Goal: Task Accomplishment & Management: Manage account settings

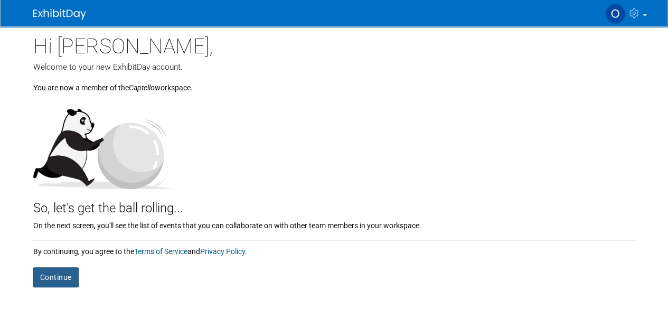
click at [46, 275] on button "Continue" at bounding box center [55, 277] width 45 height 20
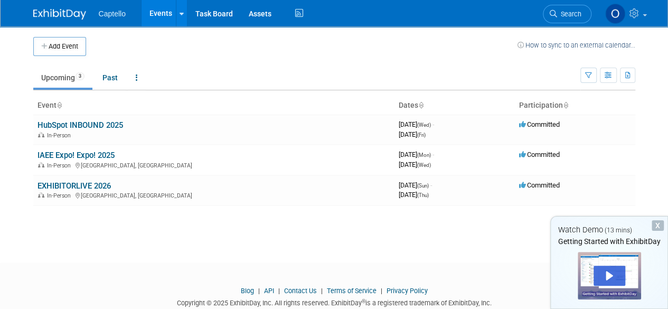
click at [660, 224] on div "X" at bounding box center [658, 225] width 12 height 11
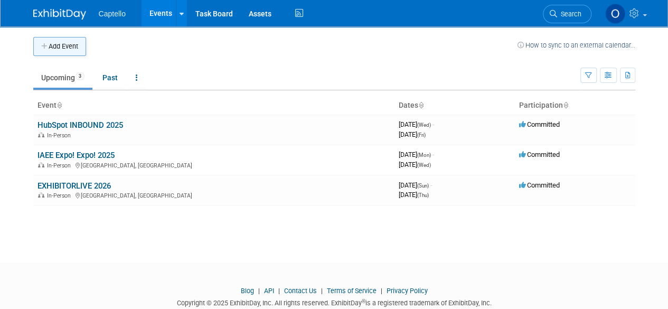
click at [43, 52] on button "Add Event" at bounding box center [59, 46] width 53 height 19
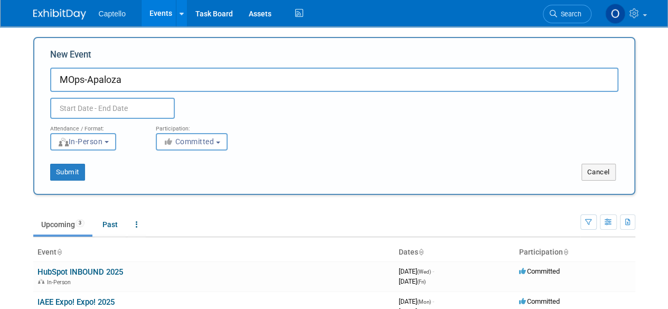
click at [139, 83] on input "MOps-Apaloza" at bounding box center [334, 80] width 568 height 24
paste input "apalooza"
click at [113, 81] on input "MOps-Apaloza apalooza" at bounding box center [334, 80] width 568 height 24
click at [176, 82] on input "MOps-Apalooza apalooza" at bounding box center [334, 80] width 568 height 24
type input "MOps-Apalooza"
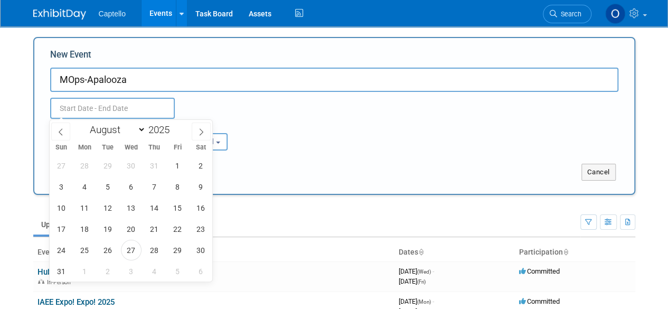
click at [108, 107] on input "text" at bounding box center [112, 108] width 125 height 21
click at [139, 132] on select "January February March April May June July August September October November De…" at bounding box center [115, 129] width 61 height 13
select select "9"
click at [85, 123] on select "January February March April May June July August September October November De…" at bounding box center [115, 129] width 61 height 13
click at [81, 250] on span "27" at bounding box center [84, 250] width 21 height 21
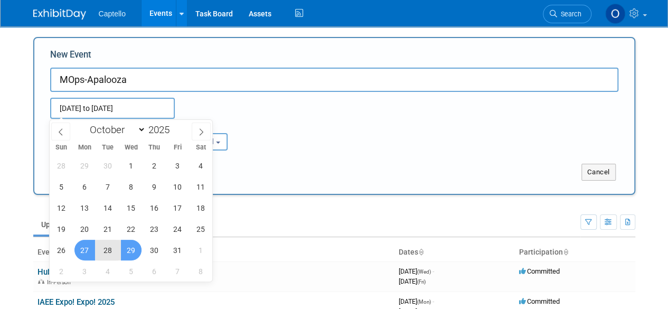
click at [133, 247] on span "29" at bounding box center [131, 250] width 21 height 21
type input "[DATE] to [DATE]"
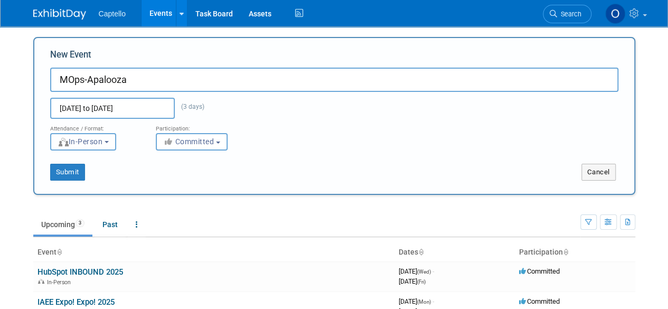
click at [85, 148] on button "In-Person" at bounding box center [83, 141] width 66 height 17
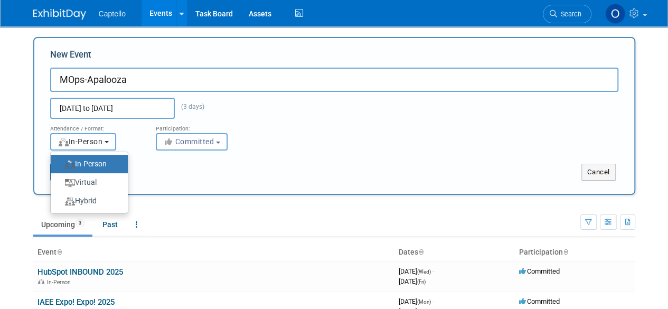
click at [103, 137] on span "In-Person" at bounding box center [80, 141] width 45 height 8
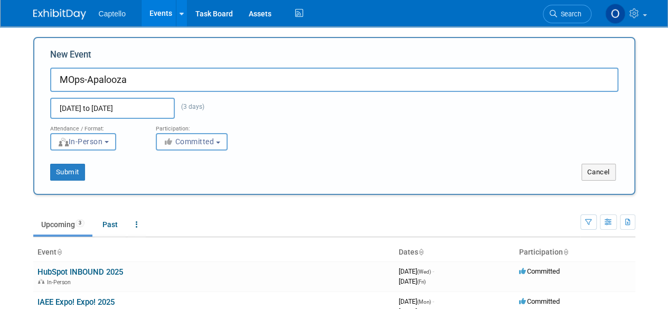
click at [214, 145] on span "Committed" at bounding box center [188, 141] width 51 height 8
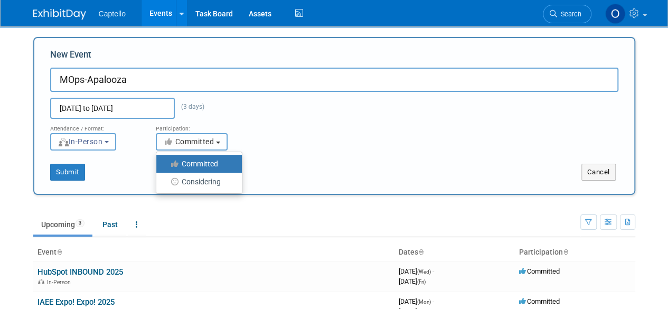
click at [214, 145] on span "Committed" at bounding box center [188, 141] width 51 height 8
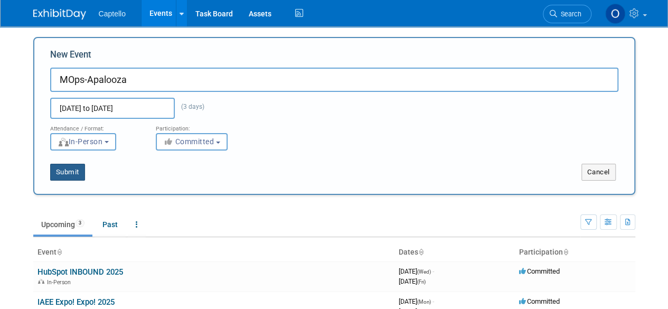
click at [76, 170] on button "Submit" at bounding box center [67, 172] width 35 height 17
type input "MOps-Apalooza"
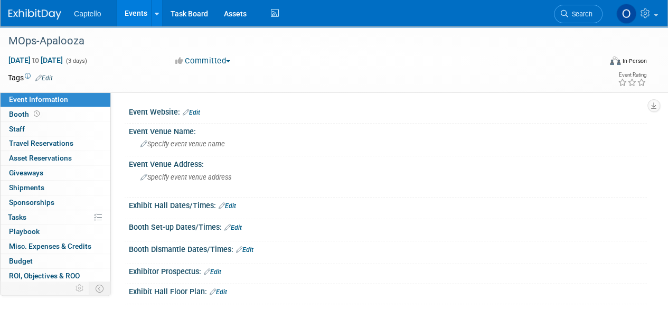
click at [187, 111] on icon at bounding box center [186, 112] width 6 height 7
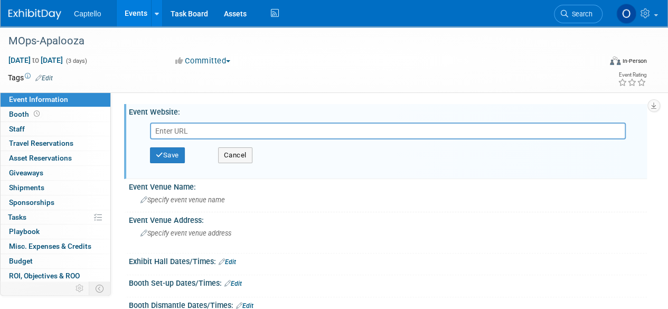
paste input "[URL][DOMAIN_NAME]"
type input "[URL][DOMAIN_NAME]"
click at [171, 153] on button "Save" at bounding box center [167, 155] width 35 height 16
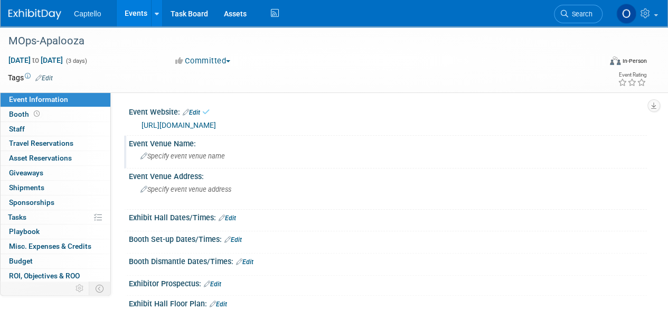
click at [199, 158] on span "Specify event venue name" at bounding box center [183, 156] width 85 height 8
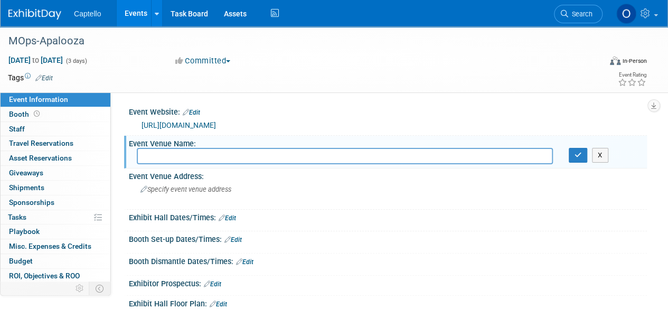
click at [199, 137] on div "Event Venue Name:" at bounding box center [388, 142] width 518 height 13
click at [202, 157] on input "text" at bounding box center [345, 156] width 416 height 16
type input "A"
paste input "[GEOGRAPHIC_DATA], [GEOGRAPHIC_DATA]"
type input "[GEOGRAPHIC_DATA], [GEOGRAPHIC_DATA]"
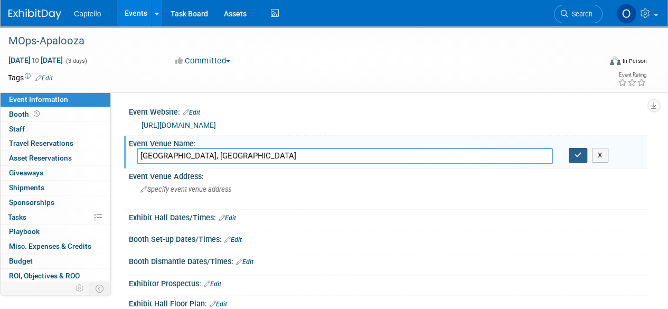
click at [573, 153] on button "button" at bounding box center [578, 155] width 19 height 15
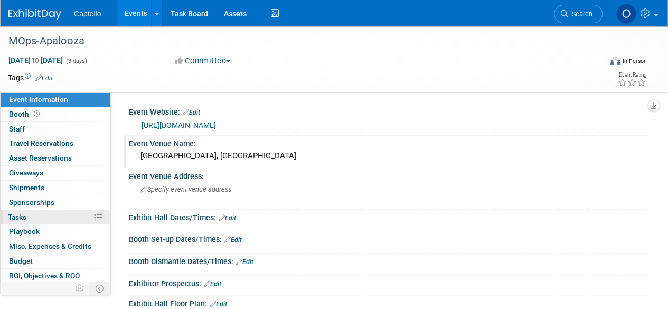
click at [22, 220] on link "0% Tasks 0%" at bounding box center [56, 217] width 110 height 14
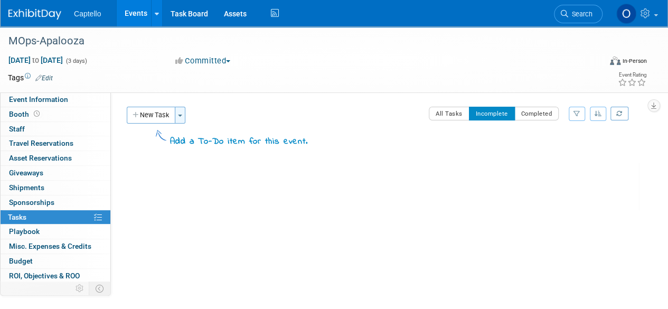
click at [185, 118] on button "Toggle Dropdown" at bounding box center [180, 115] width 11 height 17
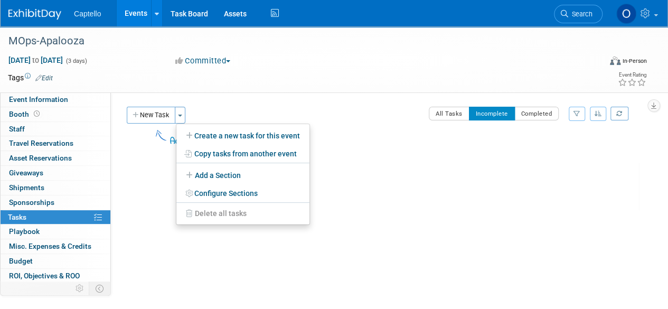
click at [158, 147] on td at bounding box center [161, 138] width 11 height 19
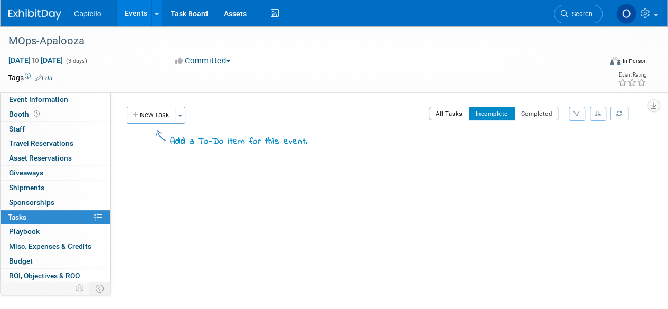
click at [458, 120] on button "All Tasks" at bounding box center [449, 114] width 41 height 14
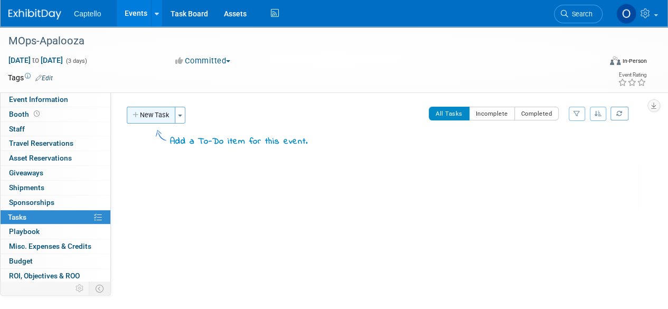
click at [172, 118] on button "New Task" at bounding box center [151, 115] width 49 height 17
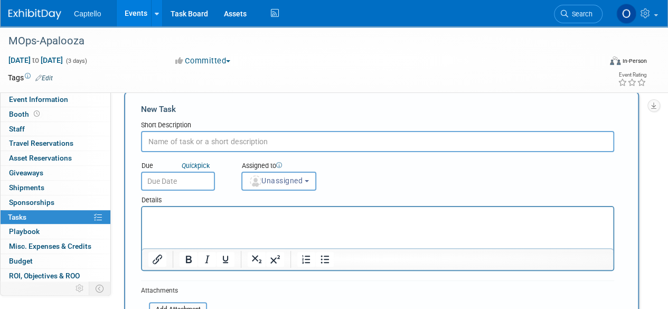
scroll to position [15, 0]
click at [178, 138] on input "Send Captello Logos" at bounding box center [377, 142] width 473 height 21
click at [231, 141] on input "Send Captello Logos" at bounding box center [377, 142] width 473 height 21
type input "Send Captello Logos"
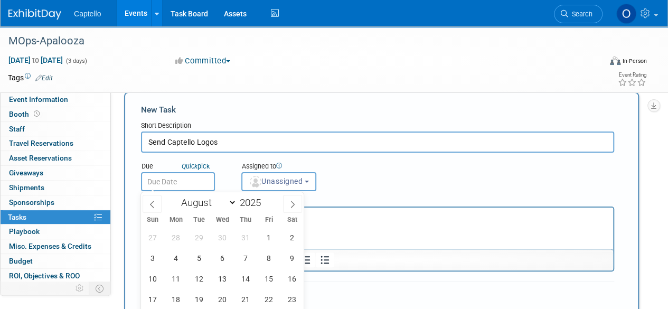
click at [185, 179] on input "text" at bounding box center [178, 181] width 74 height 19
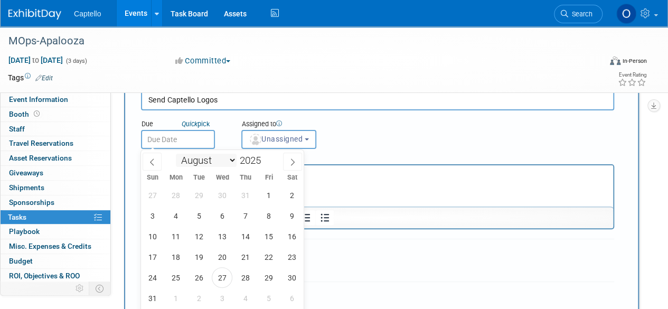
scroll to position [0, 0]
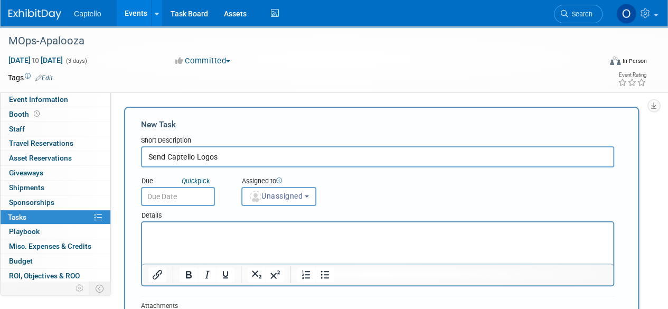
click at [423, 212] on div "Details" at bounding box center [377, 213] width 473 height 15
click at [274, 235] on p "Rich Text Area. Press ALT-0 for help." at bounding box center [377, 232] width 459 height 11
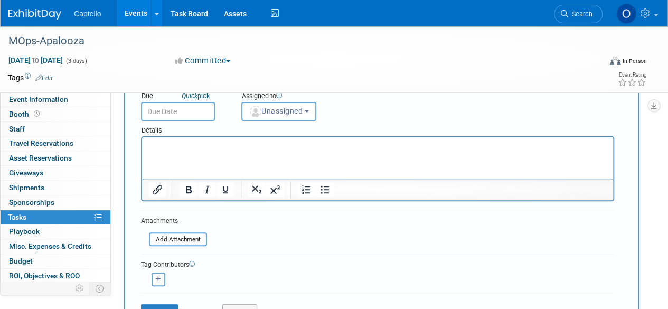
scroll to position [86, 0]
click at [191, 238] on input "file" at bounding box center [143, 239] width 126 height 12
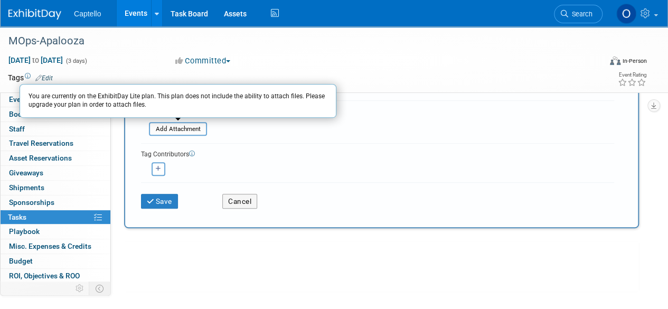
scroll to position [196, 0]
click at [162, 198] on button "Save" at bounding box center [159, 200] width 37 height 15
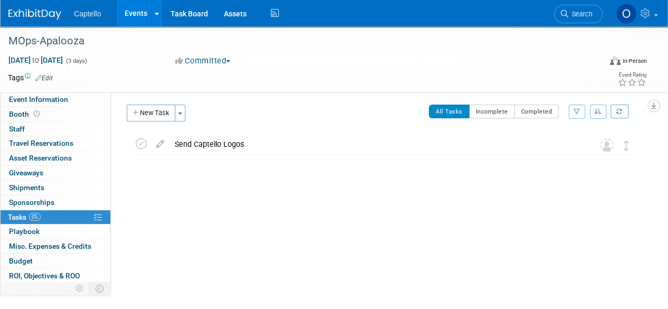
scroll to position [5, 0]
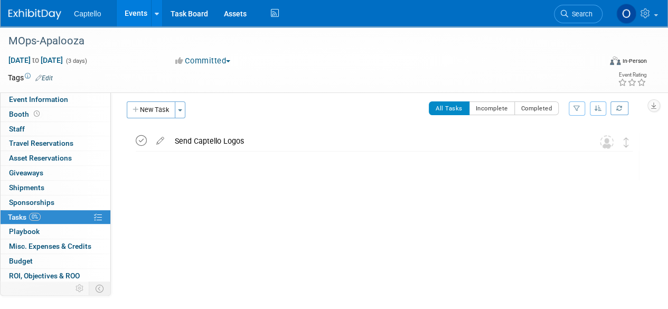
click at [138, 139] on icon at bounding box center [141, 140] width 11 height 11
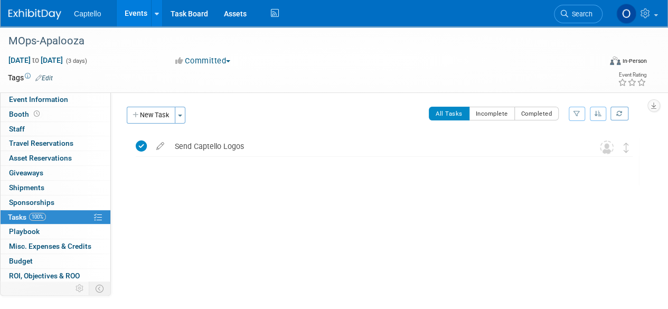
click at [157, 123] on div "New Task Toggle Dropdown Create a new task for this event Copy tasks from anoth…" at bounding box center [157, 119] width 67 height 25
click at [160, 121] on button "New Task" at bounding box center [151, 115] width 49 height 17
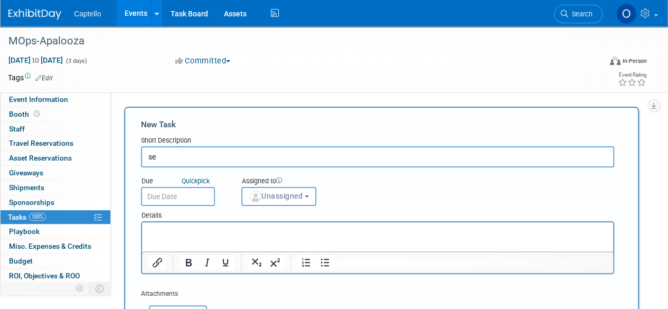
type input "s"
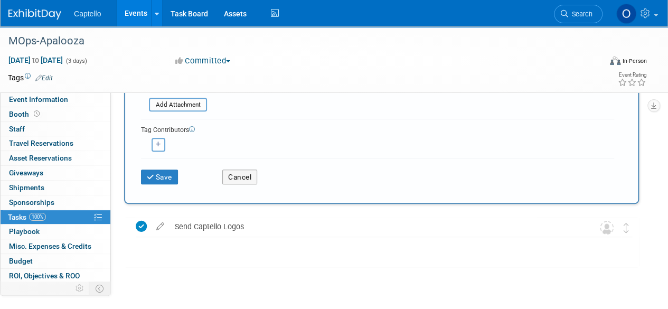
scroll to position [229, 0]
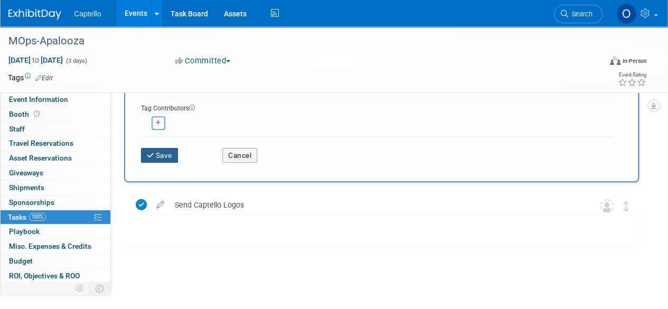
type input "Send the powered by Captello Logo"
click at [167, 156] on button "Save" at bounding box center [159, 155] width 37 height 15
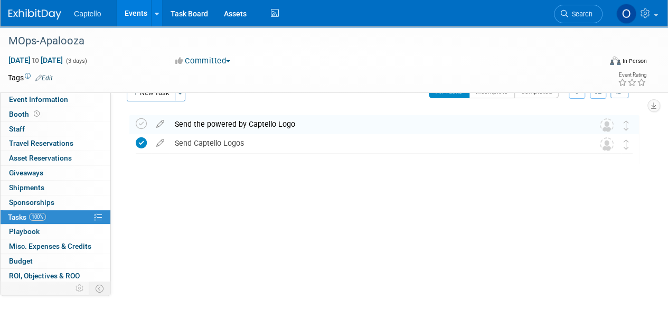
scroll to position [0, 0]
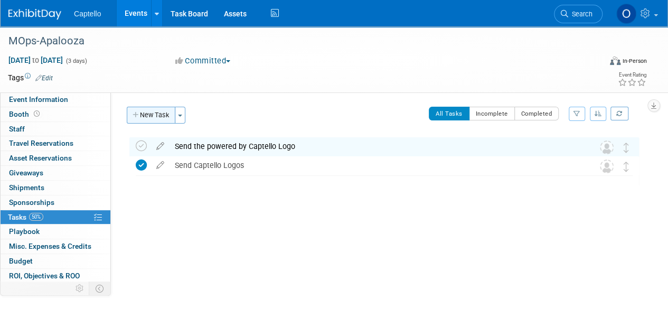
click at [144, 109] on button "New Task" at bounding box center [151, 115] width 49 height 17
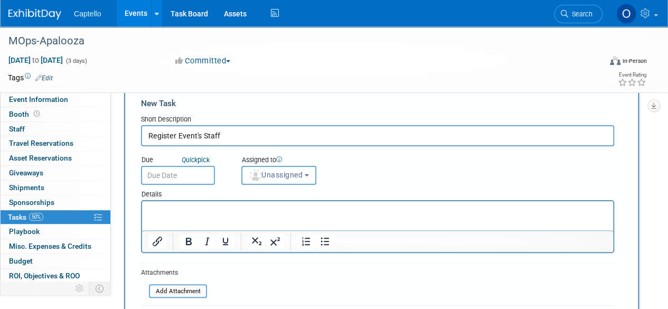
scroll to position [22, 0]
type input "Register Event's Staff"
click at [316, 210] on p "Rich Text Area. Press ALT-0 for help." at bounding box center [377, 210] width 459 height 11
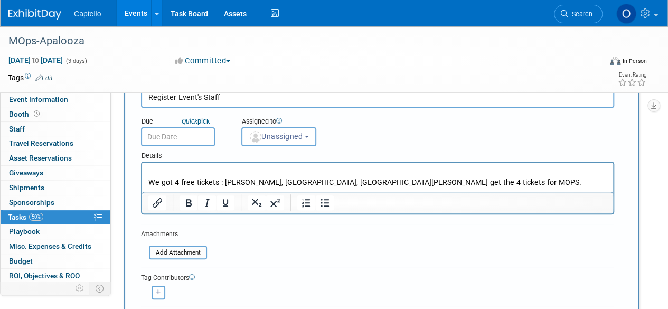
scroll to position [111, 0]
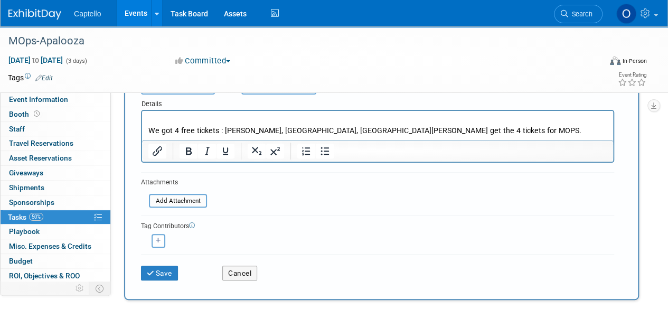
click at [421, 128] on p "We got 4 free tickets : [PERSON_NAME], [GEOGRAPHIC_DATA], [GEOGRAPHIC_DATA][PER…" at bounding box center [377, 125] width 459 height 21
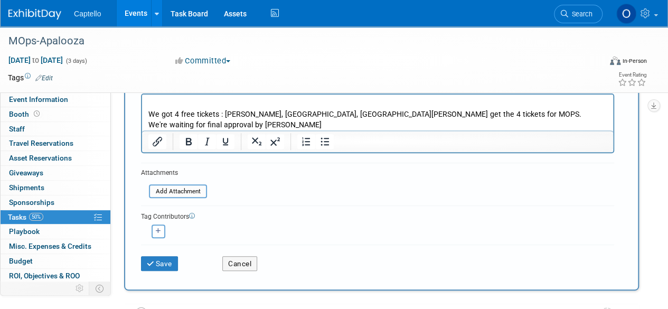
scroll to position [107, 0]
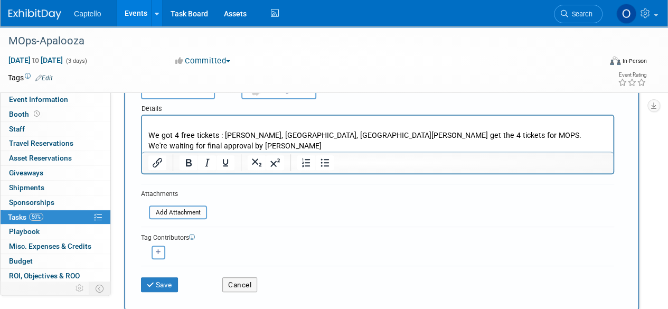
click at [151, 135] on p "We got 4 free tickets : [PERSON_NAME], [GEOGRAPHIC_DATA], [GEOGRAPHIC_DATA][PER…" at bounding box center [377, 135] width 459 height 31
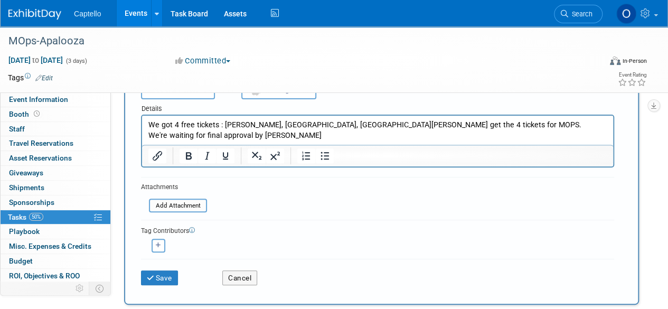
click at [316, 133] on p "We got 4 free tickets : [PERSON_NAME], [GEOGRAPHIC_DATA], [GEOGRAPHIC_DATA][PER…" at bounding box center [377, 130] width 459 height 21
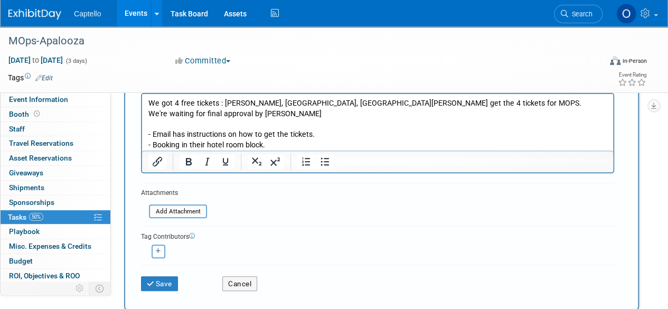
scroll to position [129, 0]
click at [172, 283] on button "Save" at bounding box center [159, 283] width 37 height 15
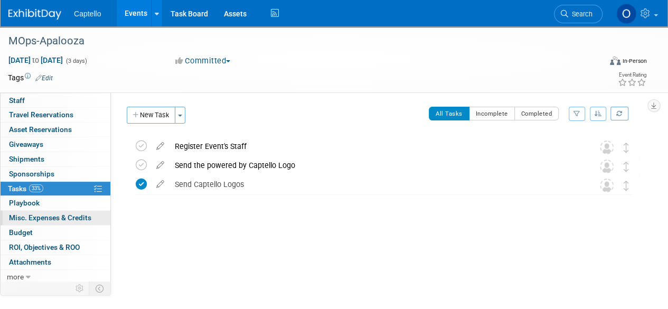
scroll to position [26, 0]
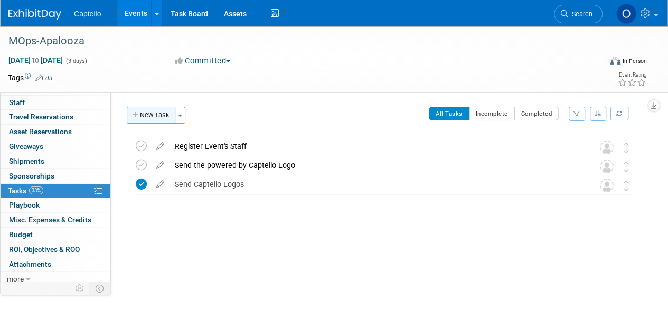
drag, startPoint x: 161, startPoint y: 124, endPoint x: 164, endPoint y: 113, distance: 11.9
click at [164, 113] on div "New Task Toggle Dropdown Create a new task for this event Copy tasks from anoth…" at bounding box center [157, 119] width 67 height 25
click at [164, 113] on button "New Task" at bounding box center [151, 115] width 49 height 17
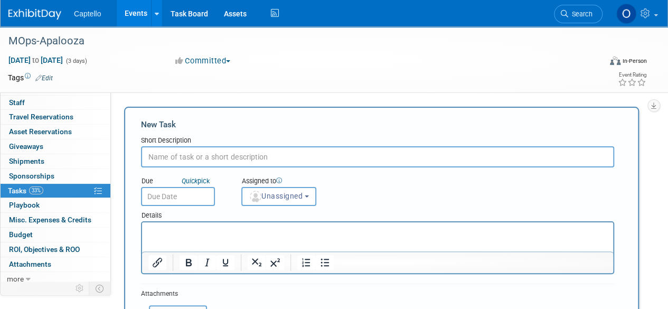
scroll to position [0, 0]
type input "Book The Hotel Rooms"
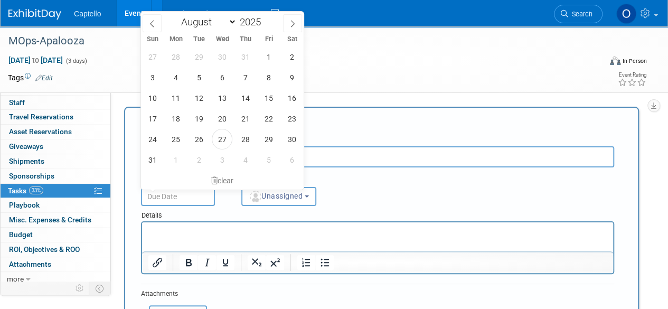
drag, startPoint x: 192, startPoint y: 194, endPoint x: 237, endPoint y: 201, distance: 44.9
click at [237, 201] on div "Due Quick pick Assigned to <img src="[URL][DOMAIN_NAME]" style="width: 22px; he…" at bounding box center [377, 186] width 489 height 39
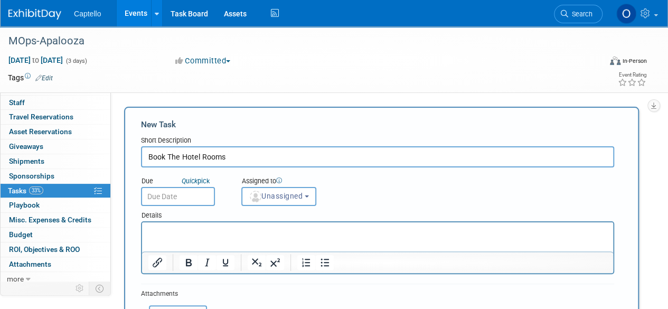
click at [237, 201] on div "Assigned to <img src="[URL][DOMAIN_NAME]" style="width: 22px; height: 22px; bor…" at bounding box center [295, 189] width 123 height 34
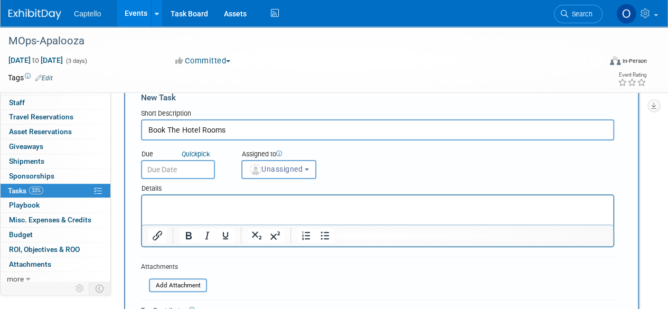
scroll to position [27, 0]
click at [237, 201] on p "Rich Text Area. Press ALT-0 for help." at bounding box center [377, 204] width 459 height 11
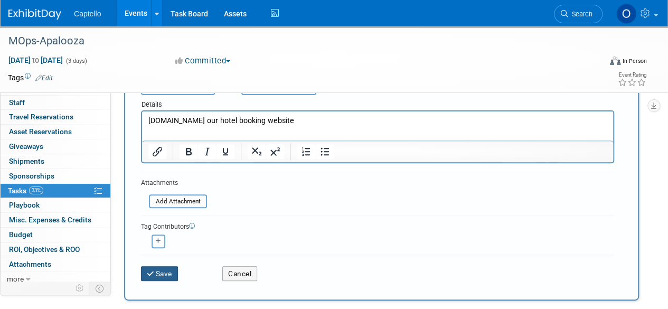
click at [165, 272] on button "Save" at bounding box center [159, 273] width 37 height 15
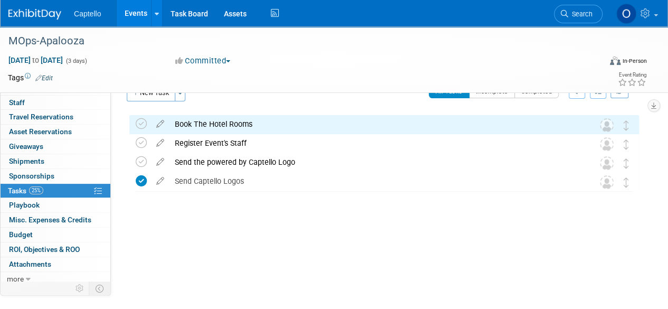
scroll to position [0, 0]
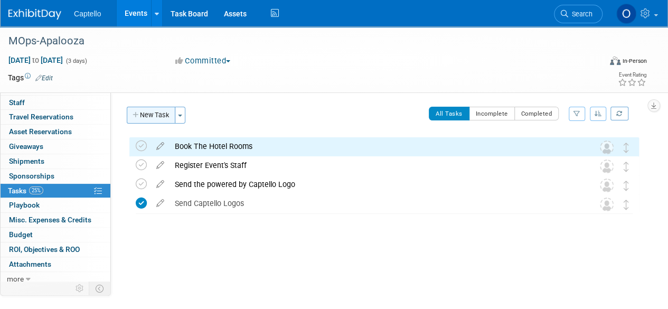
click at [151, 123] on button "New Task" at bounding box center [151, 115] width 49 height 17
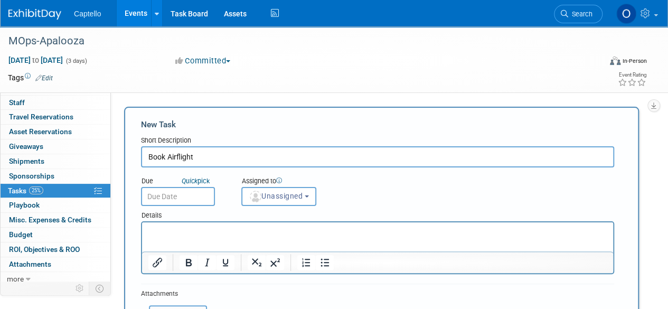
type input "Book Airflight"
click at [204, 227] on p "Rich Text Area. Press ALT-0 for help." at bounding box center [377, 232] width 459 height 11
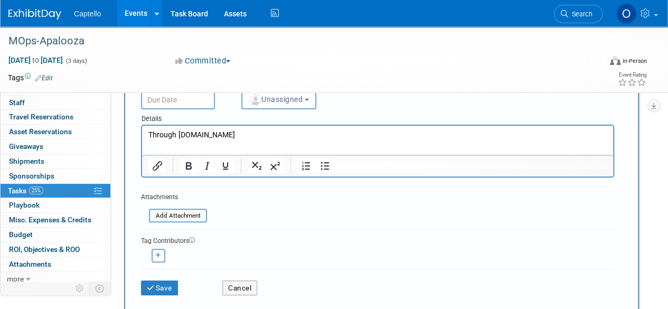
scroll to position [102, 0]
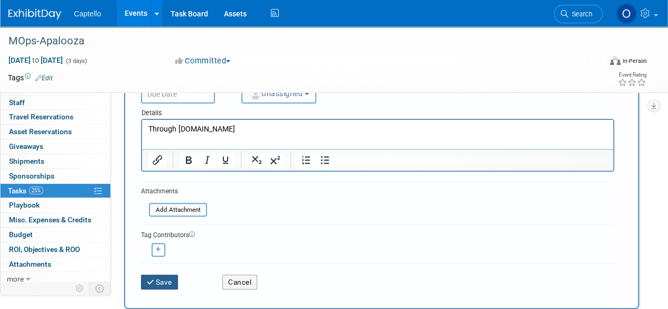
click at [152, 280] on icon "submit" at bounding box center [151, 282] width 9 height 7
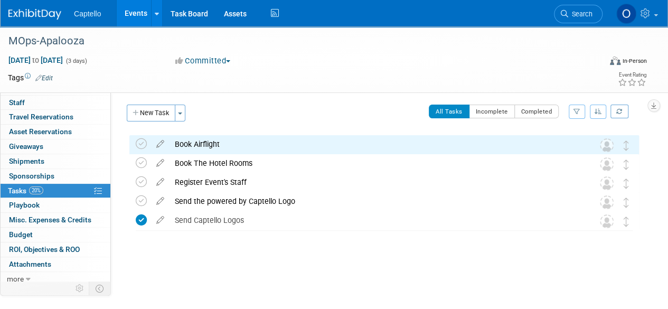
scroll to position [0, 0]
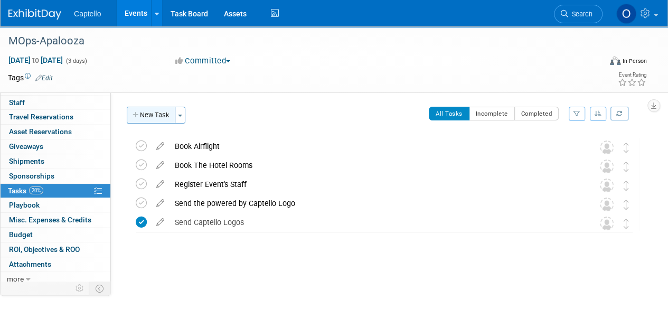
click at [151, 121] on button "New Task" at bounding box center [151, 115] width 49 height 17
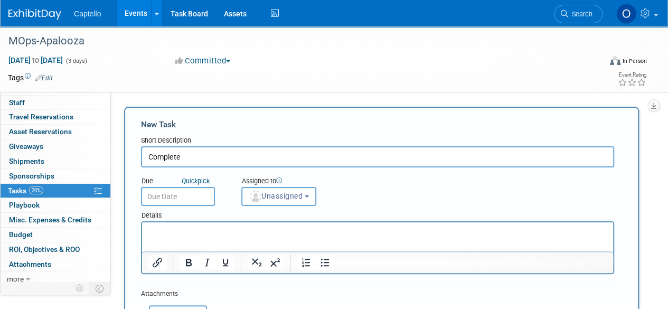
type input "Complete"
click at [278, 154] on input "Designing" at bounding box center [377, 156] width 473 height 21
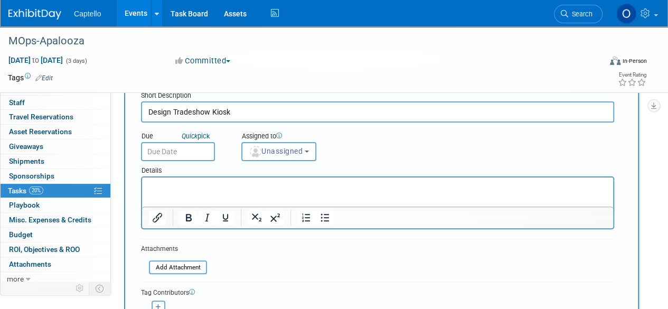
scroll to position [49, 0]
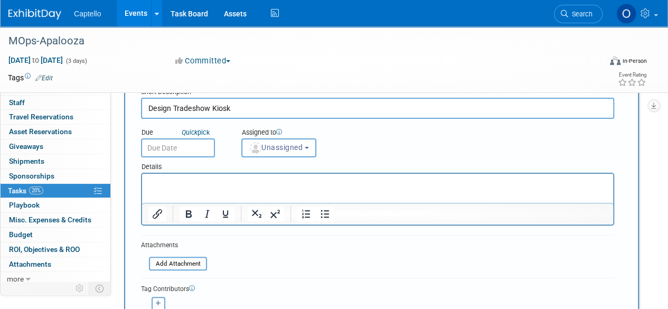
type input "Design Tradeshow Kiosk"
click at [273, 180] on p "Rich Text Area. Press ALT-0 for help." at bounding box center [377, 183] width 459 height 11
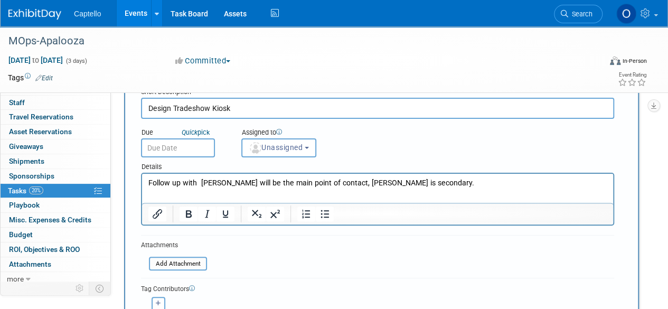
click at [202, 180] on p "Follow up with [PERSON_NAME] will be the main point of contact, [PERSON_NAME] i…" at bounding box center [377, 183] width 459 height 11
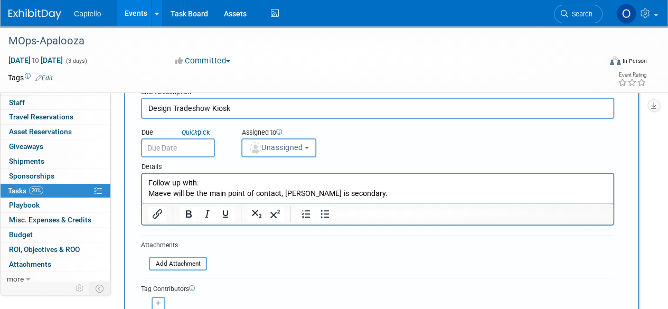
click at [209, 182] on p "Follow up with: [PERSON_NAME] will be the main point of contact, [PERSON_NAME] …" at bounding box center [377, 188] width 459 height 21
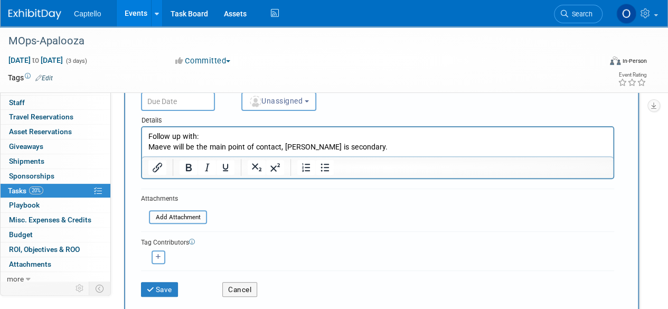
scroll to position [96, 0]
click at [165, 294] on button "Save" at bounding box center [159, 289] width 37 height 15
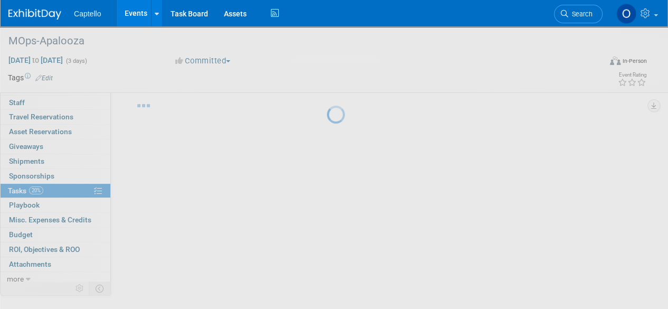
scroll to position [22, 0]
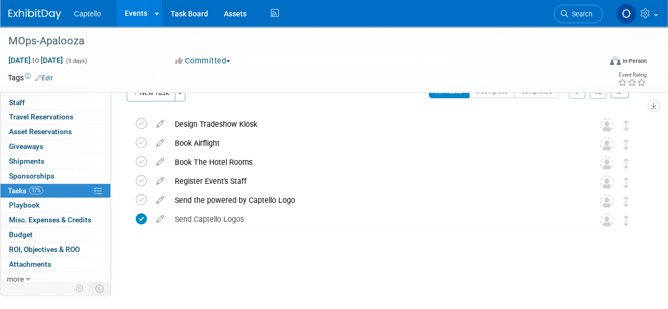
click at [165, 294] on div "MOps-Apalooza [DATE] to [DATE] (3 days) [DATE] to [DATE] Committed Committed Co…" at bounding box center [334, 156] width 668 height 305
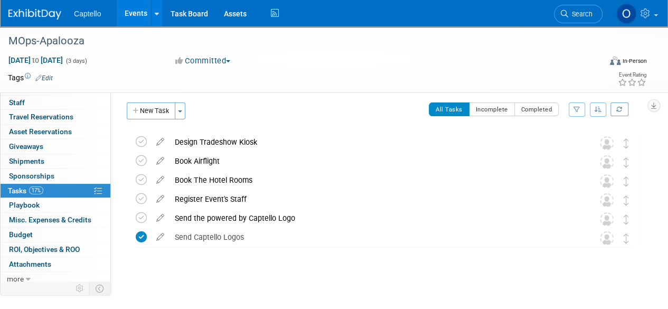
scroll to position [3, 0]
click at [154, 108] on button "New Task" at bounding box center [151, 112] width 49 height 17
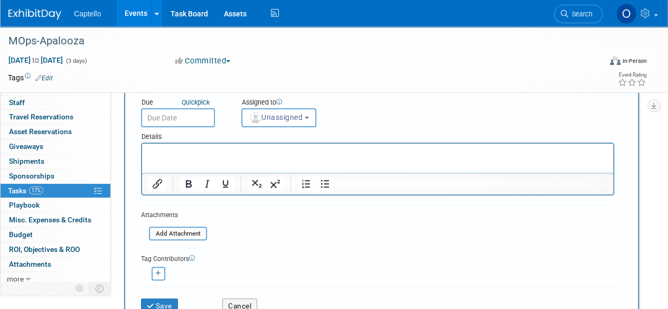
scroll to position [78, 0]
type input "Dedicated pre-event promo"
click at [253, 157] on p "Rich Text Area. Press ALT-0 for help." at bounding box center [377, 153] width 459 height 11
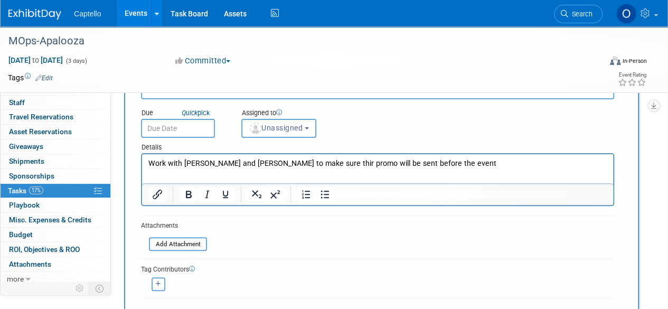
scroll to position [66, 0]
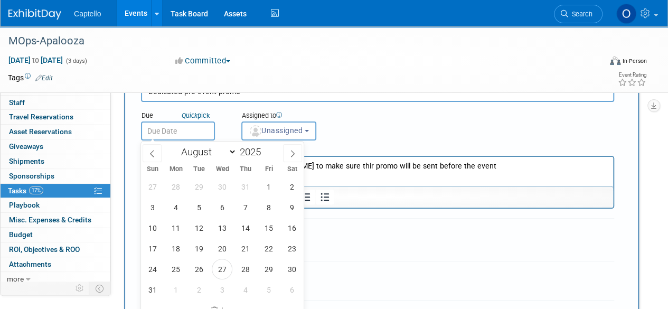
click at [158, 130] on input "text" at bounding box center [178, 131] width 74 height 19
click at [289, 153] on icon at bounding box center [292, 153] width 7 height 7
select select "9"
click at [218, 225] on span "15" at bounding box center [222, 228] width 21 height 21
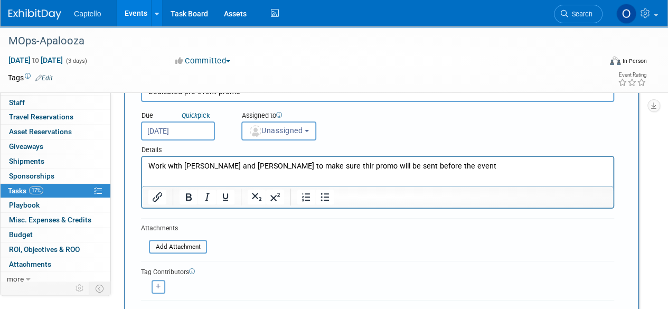
click at [180, 127] on input "[DATE]" at bounding box center [178, 131] width 74 height 19
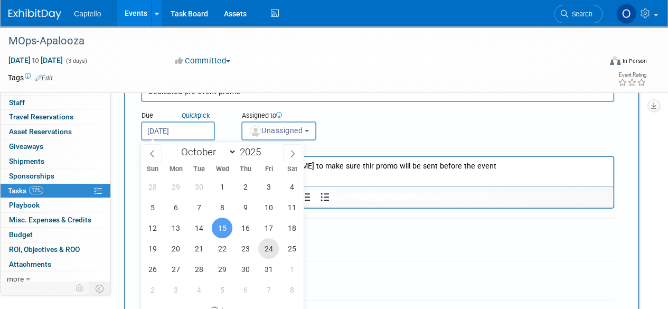
click at [271, 249] on span "24" at bounding box center [268, 248] width 21 height 21
type input "[DATE]"
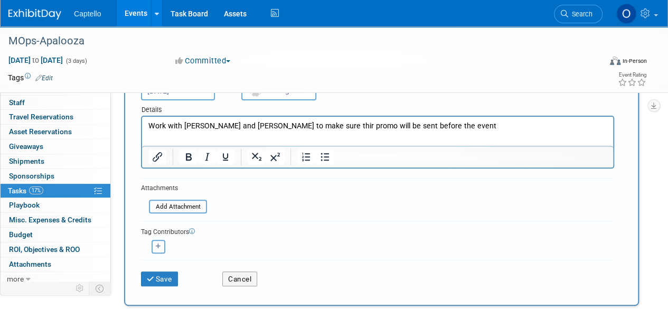
scroll to position [104, 0]
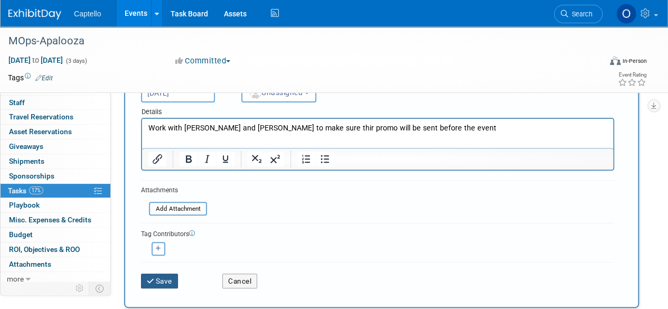
click at [164, 284] on button "Save" at bounding box center [159, 281] width 37 height 15
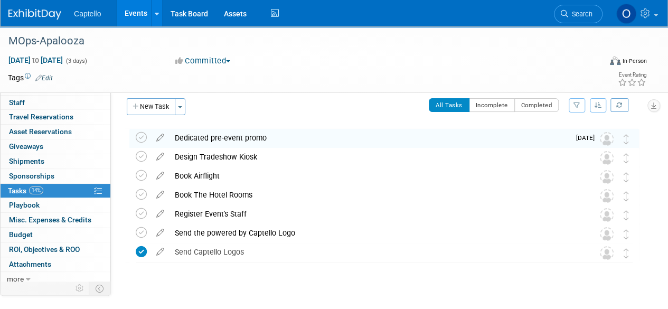
scroll to position [7, 0]
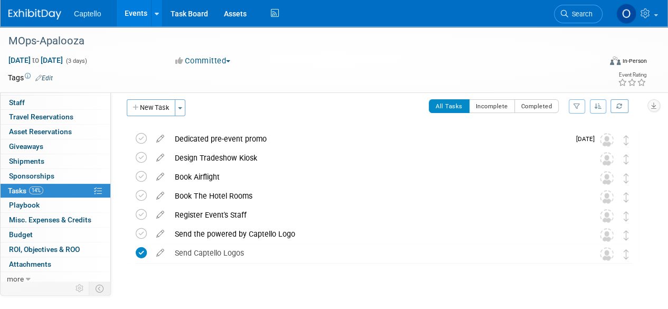
click at [606, 136] on img at bounding box center [607, 140] width 14 height 14
click at [152, 101] on button "New Task" at bounding box center [151, 107] width 49 height 17
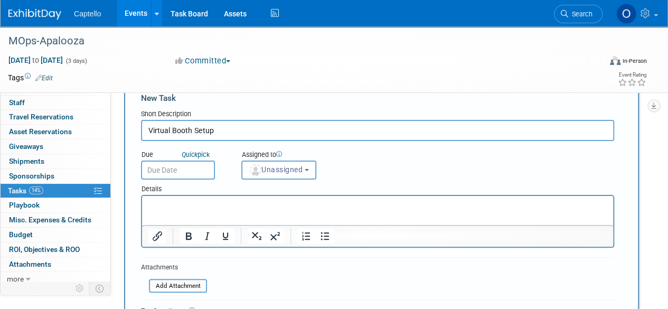
scroll to position [27, 0]
type input "Virtual Booth Setup"
click at [237, 202] on p "Rich Text Area. Press ALT-0 for help." at bounding box center [377, 205] width 459 height 11
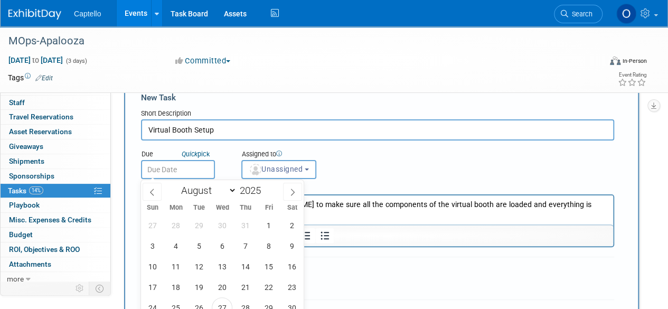
click at [199, 163] on input "text" at bounding box center [178, 169] width 74 height 19
click at [284, 190] on span at bounding box center [292, 192] width 19 height 18
select select "9"
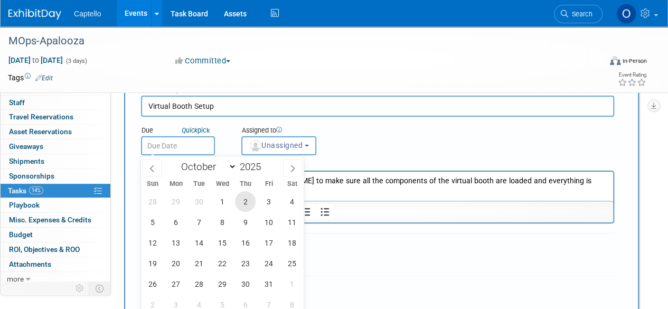
scroll to position [53, 0]
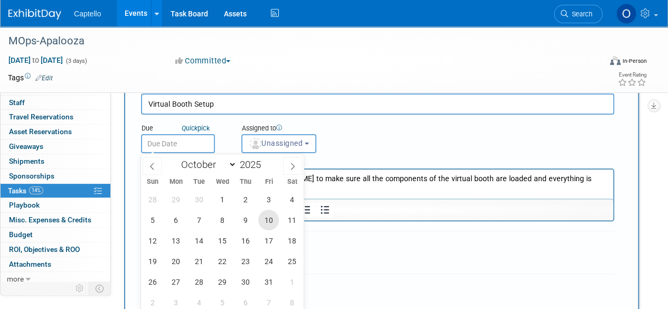
click at [274, 228] on span "10" at bounding box center [268, 220] width 21 height 21
type input "[DATE]"
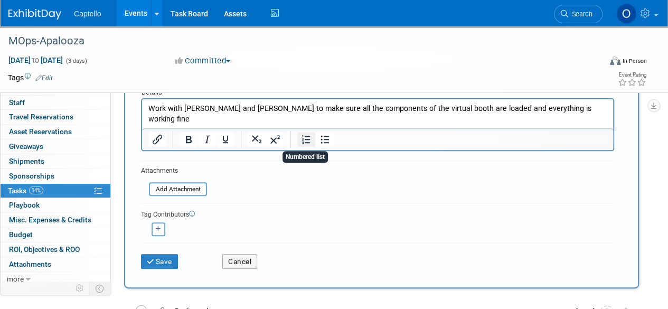
scroll to position [124, 0]
click at [171, 258] on button "Save" at bounding box center [159, 261] width 37 height 15
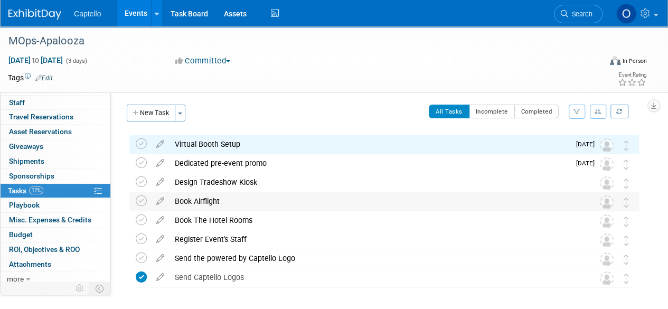
scroll to position [1, 0]
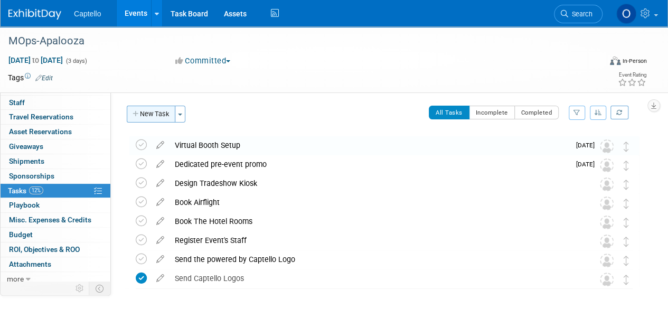
click at [162, 119] on button "New Task" at bounding box center [151, 114] width 49 height 17
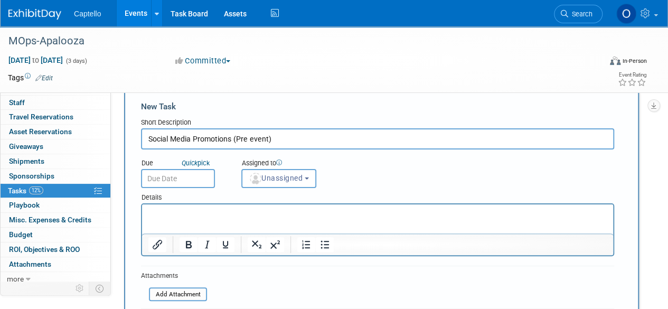
scroll to position [19, 0]
type input "Social Media Promotions (Pre event)"
click at [230, 208] on p "Rich Text Area. Press ALT-0 for help." at bounding box center [377, 213] width 459 height 11
click at [166, 210] on ul "Post using pics of 4 people attending." at bounding box center [377, 213] width 459 height 11
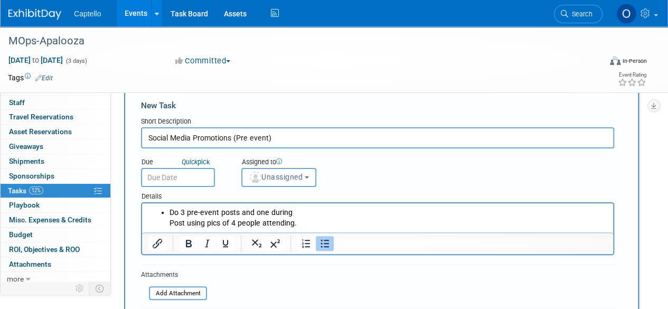
click at [168, 222] on ul "Do 3 pre-event posts and one during Post using pics of 4 people attending." at bounding box center [377, 218] width 459 height 21
click at [305, 247] on icon "Numbered list" at bounding box center [306, 243] width 8 height 8
click at [303, 222] on li "Post using pics of 4 people attending." at bounding box center [389, 223] width 438 height 11
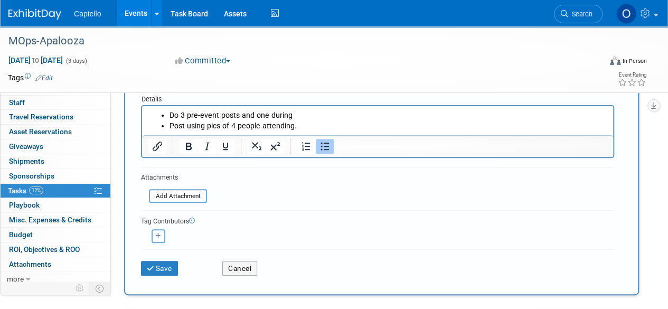
scroll to position [117, 0]
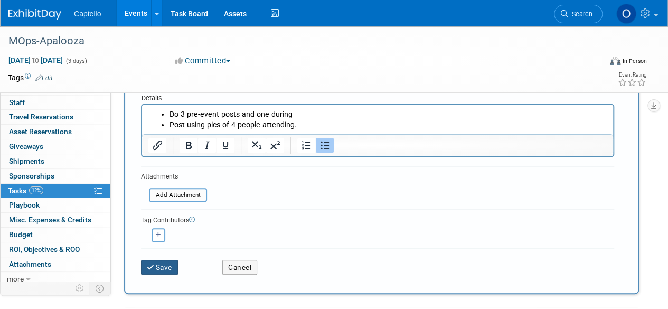
click at [147, 267] on icon "submit" at bounding box center [151, 267] width 9 height 7
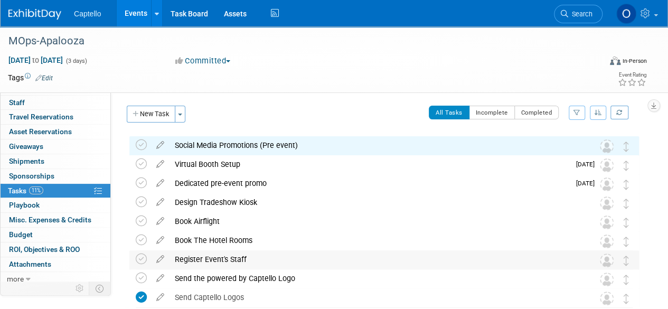
scroll to position [0, 0]
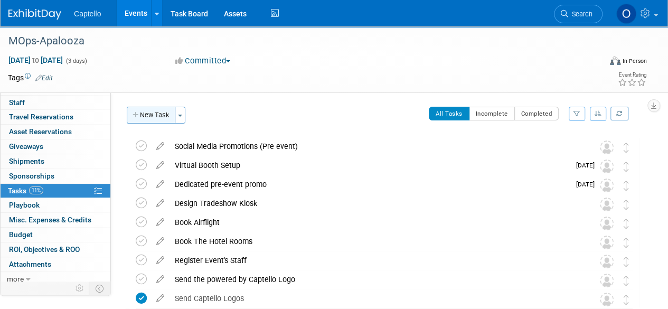
click at [162, 110] on button "New Task" at bounding box center [151, 115] width 49 height 17
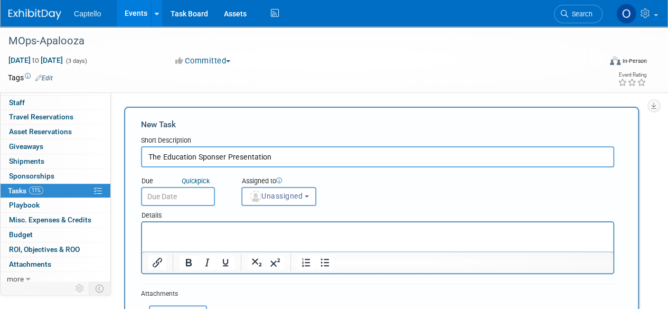
click at [212, 153] on input "The Education Sponser Presentation" at bounding box center [377, 156] width 473 height 21
type input "The Education Sponsor Presentation"
click at [318, 237] on html at bounding box center [377, 229] width 471 height 15
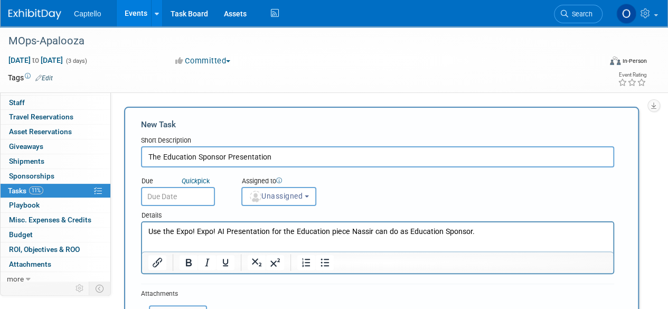
click at [318, 237] on html "Use the Expo! Expo! AI Presentation for the Education piece Nassir can do as Ed…" at bounding box center [377, 229] width 471 height 15
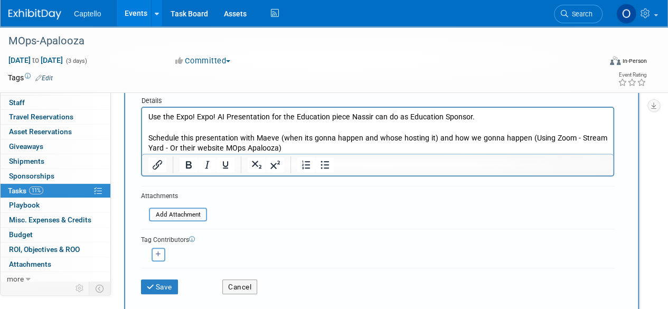
scroll to position [116, 0]
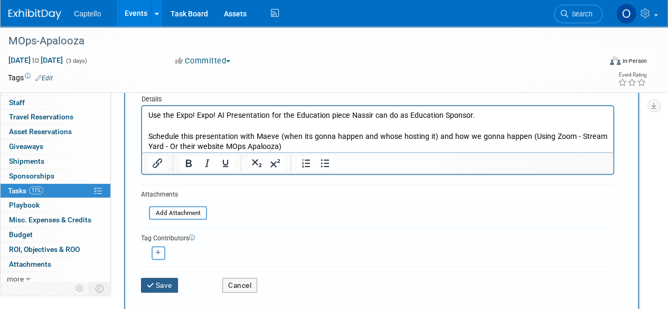
click at [172, 286] on button "Save" at bounding box center [159, 285] width 37 height 15
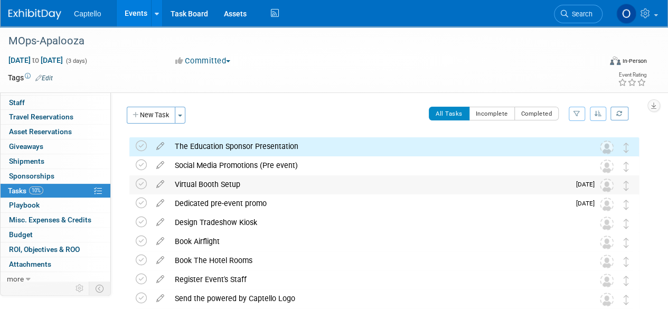
scroll to position [0, 0]
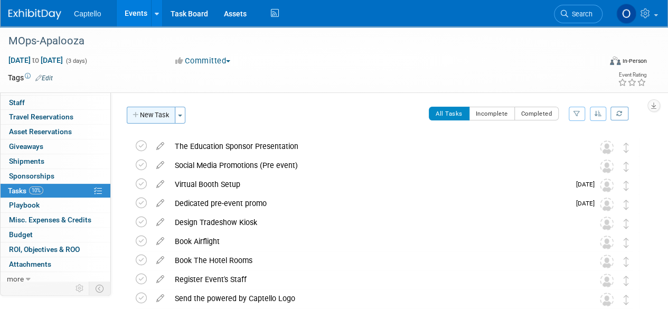
click at [161, 120] on button "New Task" at bounding box center [151, 115] width 49 height 17
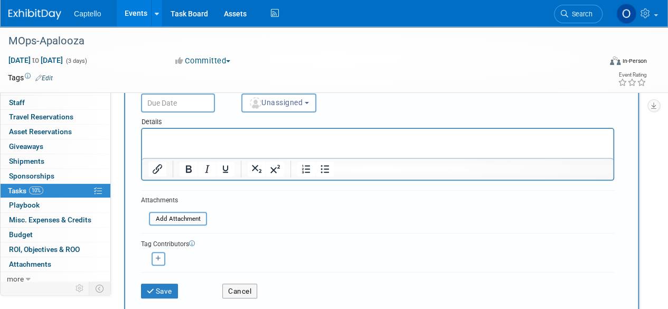
scroll to position [93, 0]
type input "Schedule and publish MOps-Apalooza newsletter Captello feature"
click at [161, 288] on button "Save" at bounding box center [159, 291] width 37 height 15
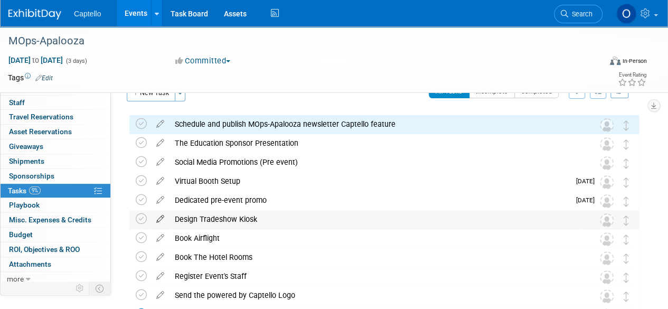
scroll to position [0, 0]
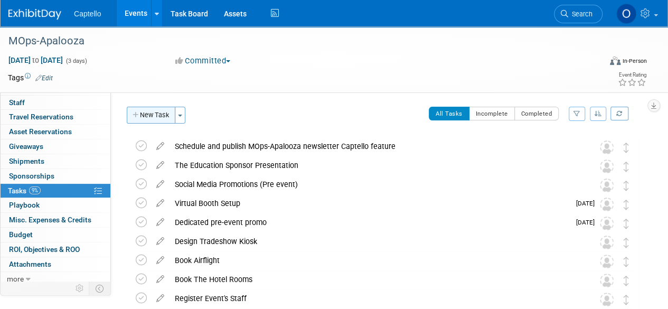
click at [166, 118] on button "New Task" at bounding box center [151, 115] width 49 height 17
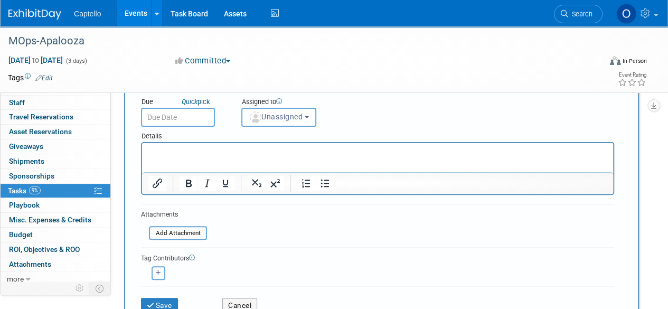
scroll to position [81, 0]
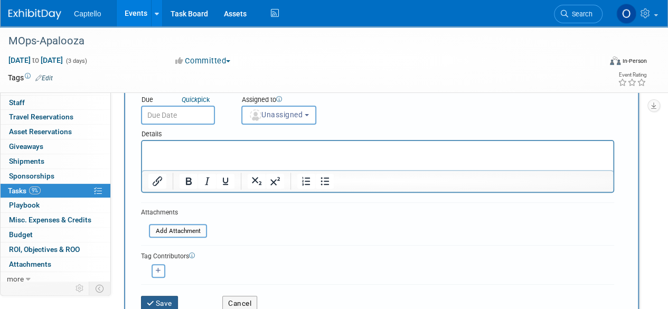
type input "Schedule Social media co-promotions with MOps-Apalooza so they should promote o…"
click at [157, 296] on button "Save" at bounding box center [159, 303] width 37 height 15
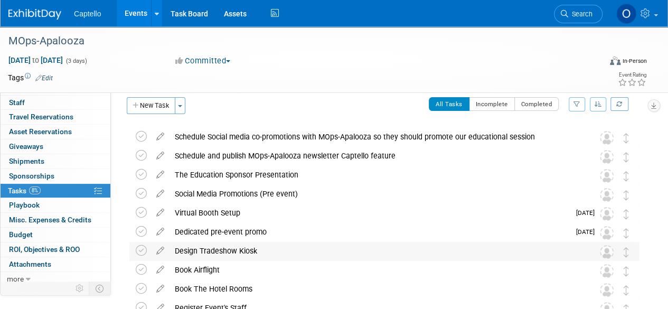
scroll to position [0, 0]
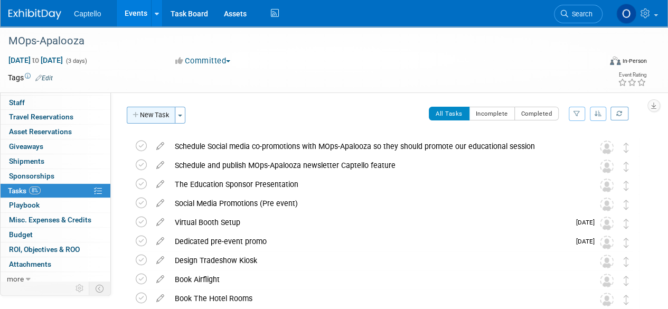
click at [155, 123] on button "New Task" at bounding box center [151, 115] width 49 height 17
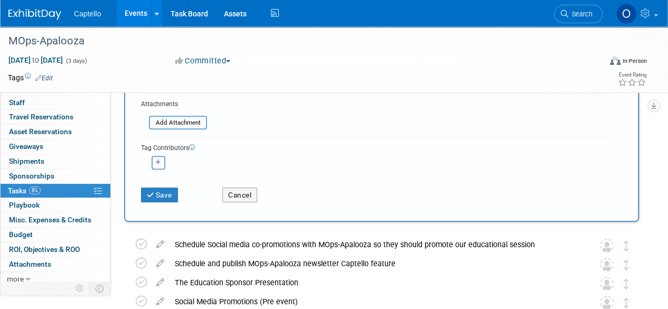
scroll to position [188, 0]
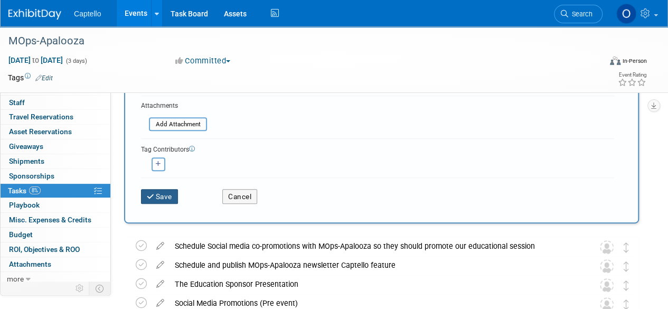
type input "Podcast Guest Feature or Sponsorship"
click at [166, 198] on button "Save" at bounding box center [159, 196] width 37 height 15
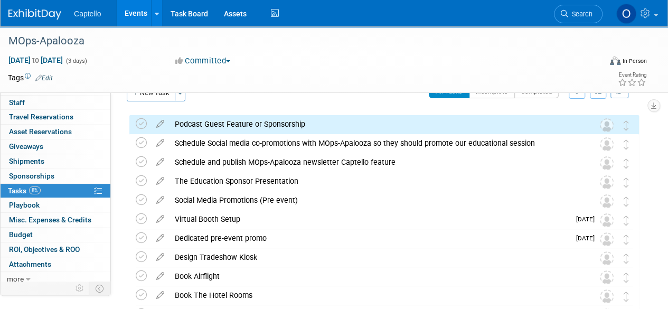
scroll to position [0, 0]
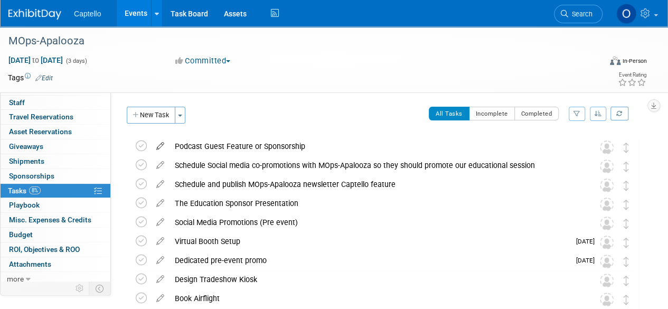
click at [160, 145] on icon at bounding box center [160, 143] width 18 height 13
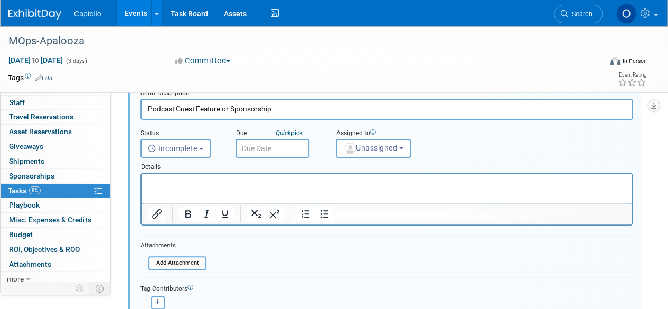
scroll to position [57, 0]
click at [216, 182] on p "Rich Text Area. Press ALT-0 for help." at bounding box center [387, 183] width 478 height 10
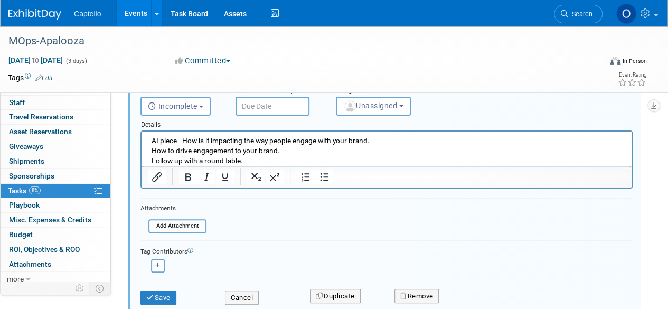
scroll to position [99, 0]
click at [154, 297] on button "Save" at bounding box center [159, 297] width 36 height 15
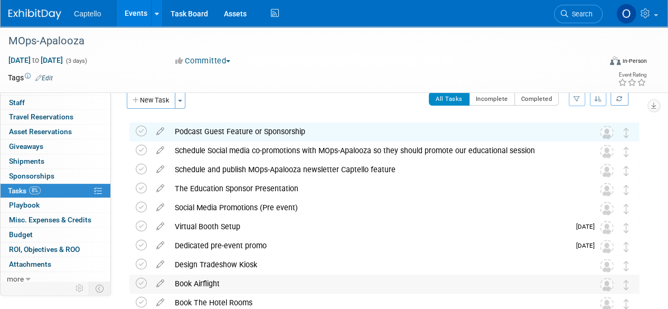
scroll to position [0, 0]
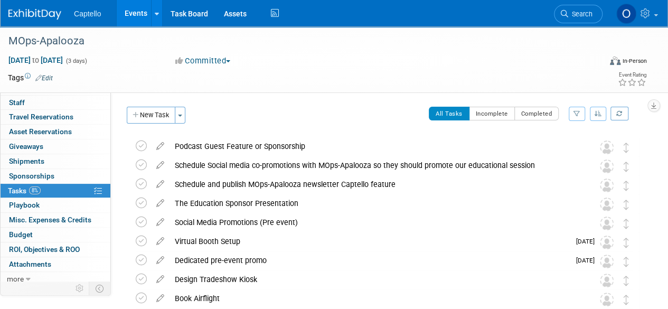
click at [149, 106] on div "Event Website: Edit [URL][DOMAIN_NAME] [URL][DOMAIN_NAME] Save Cancel Event Ven…" at bounding box center [379, 201] width 536 height 218
click at [150, 108] on button "New Task" at bounding box center [151, 115] width 49 height 17
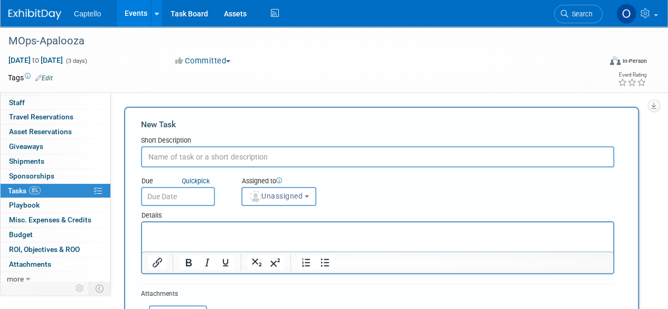
paste input "Interactive Demo Hub or Landing Page on both websites."
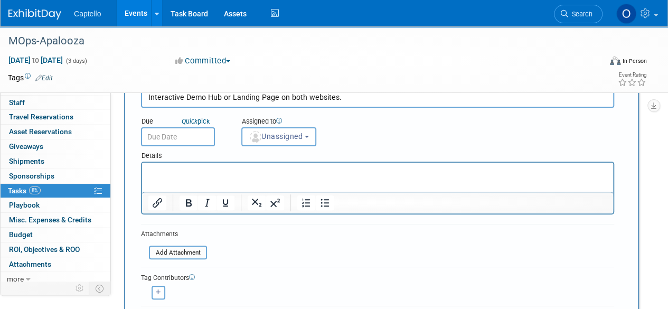
scroll to position [62, 0]
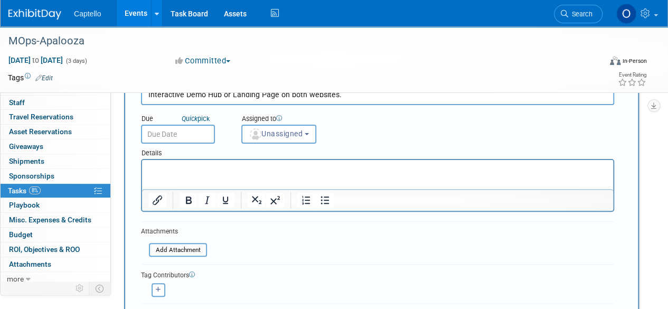
type input "Interactive Demo Hub or Landing Page on both websites."
click at [245, 168] on p "Rich Text Area. Press ALT-0 for help." at bounding box center [377, 169] width 459 height 11
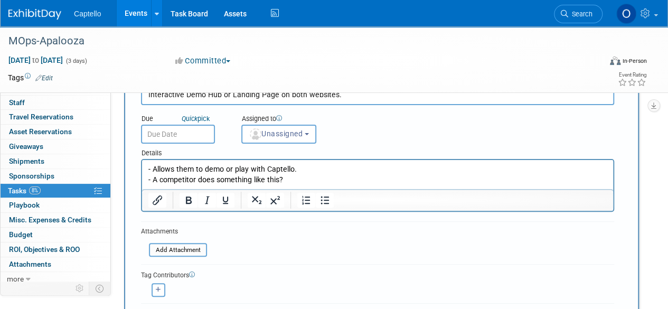
scroll to position [126, 0]
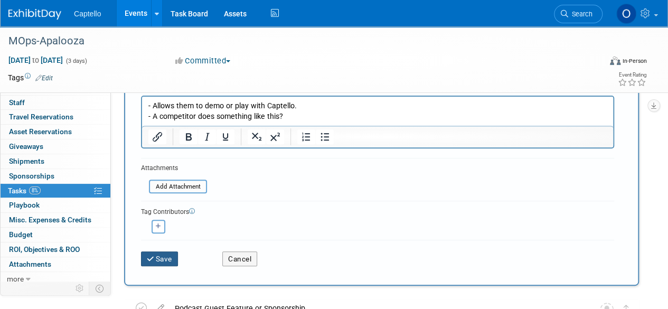
click at [162, 254] on button "Save" at bounding box center [159, 258] width 37 height 15
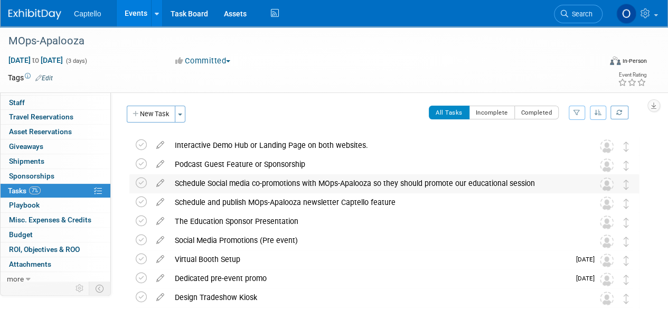
scroll to position [0, 0]
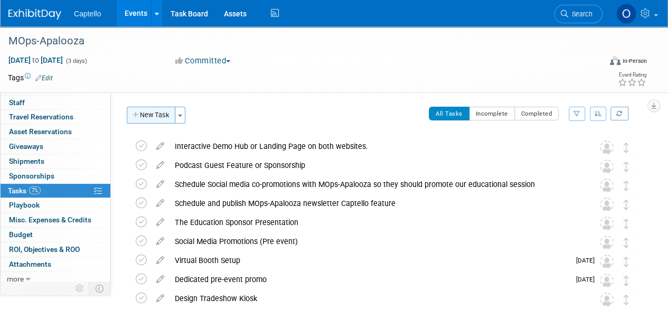
click at [158, 121] on button "New Task" at bounding box center [151, 115] width 49 height 17
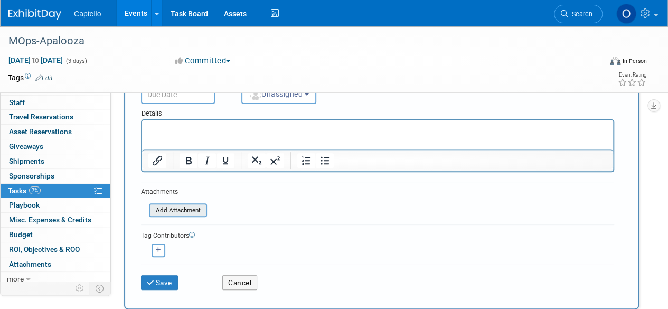
scroll to position [101, 0]
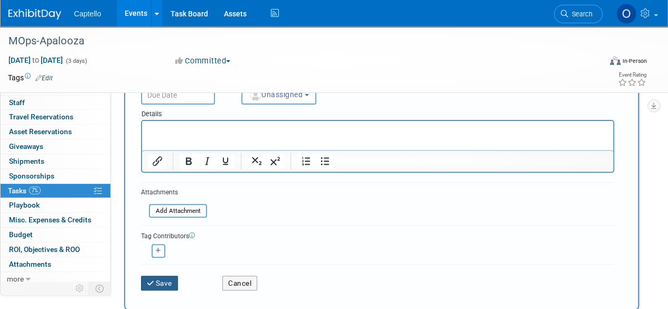
type input "Create A timeline for all of this Items"
click at [164, 286] on button "Save" at bounding box center [159, 283] width 37 height 15
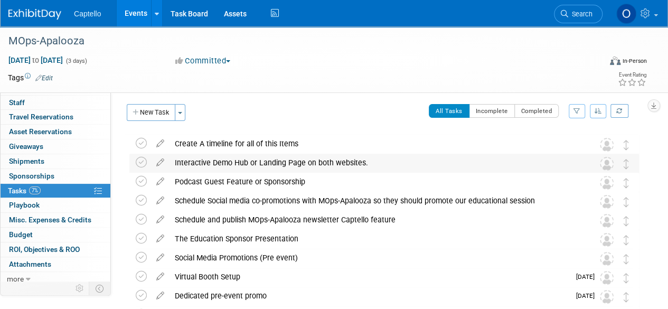
scroll to position [0, 0]
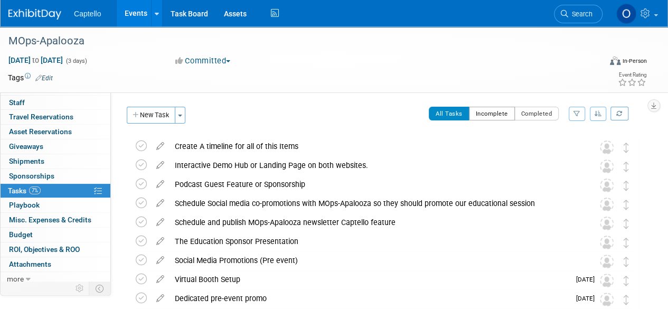
click at [494, 117] on button "Incomplete" at bounding box center [492, 114] width 46 height 14
